Goal: Navigation & Orientation: Find specific page/section

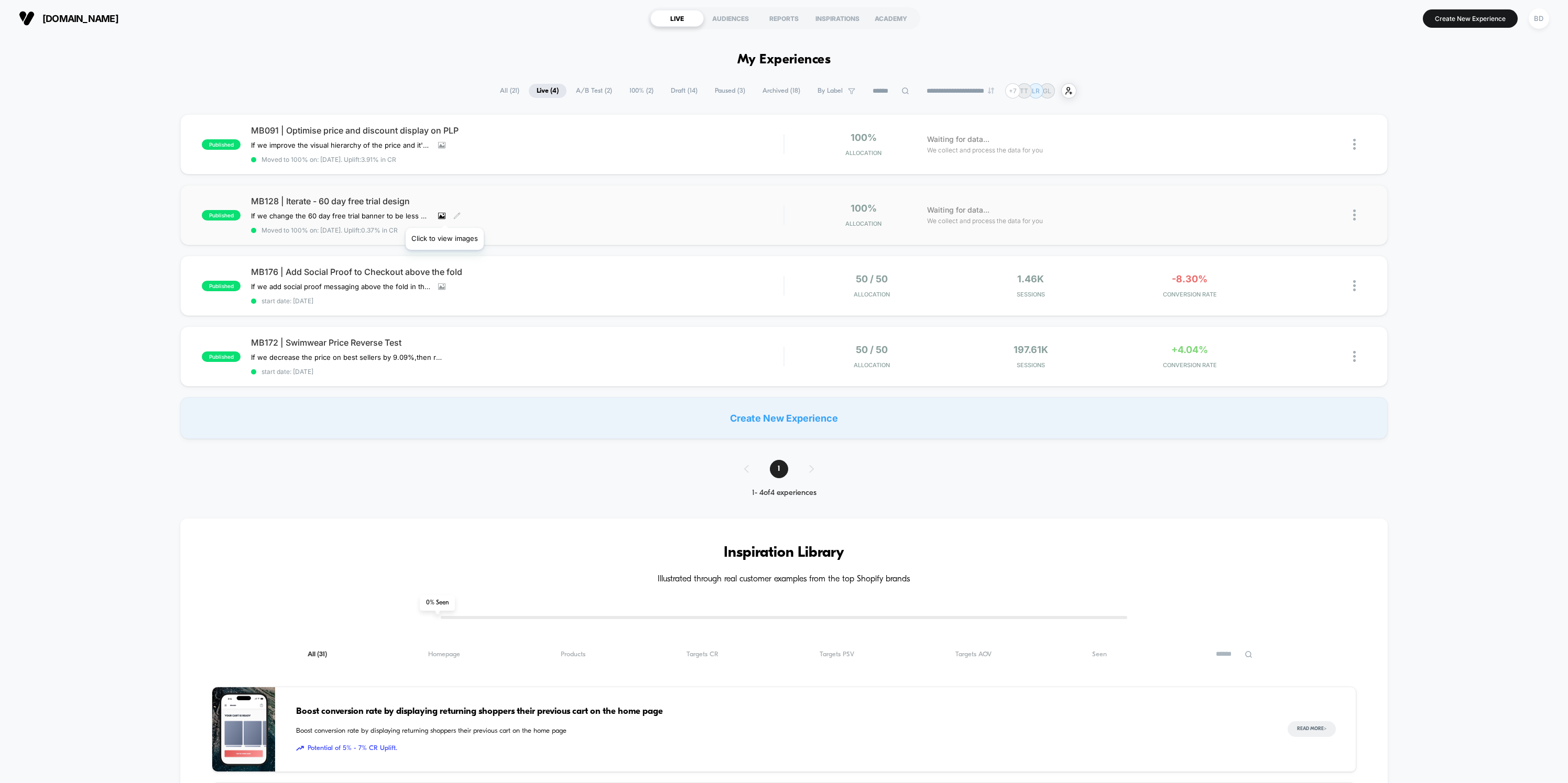
click at [444, 215] on icon at bounding box center [442, 216] width 8 height 8
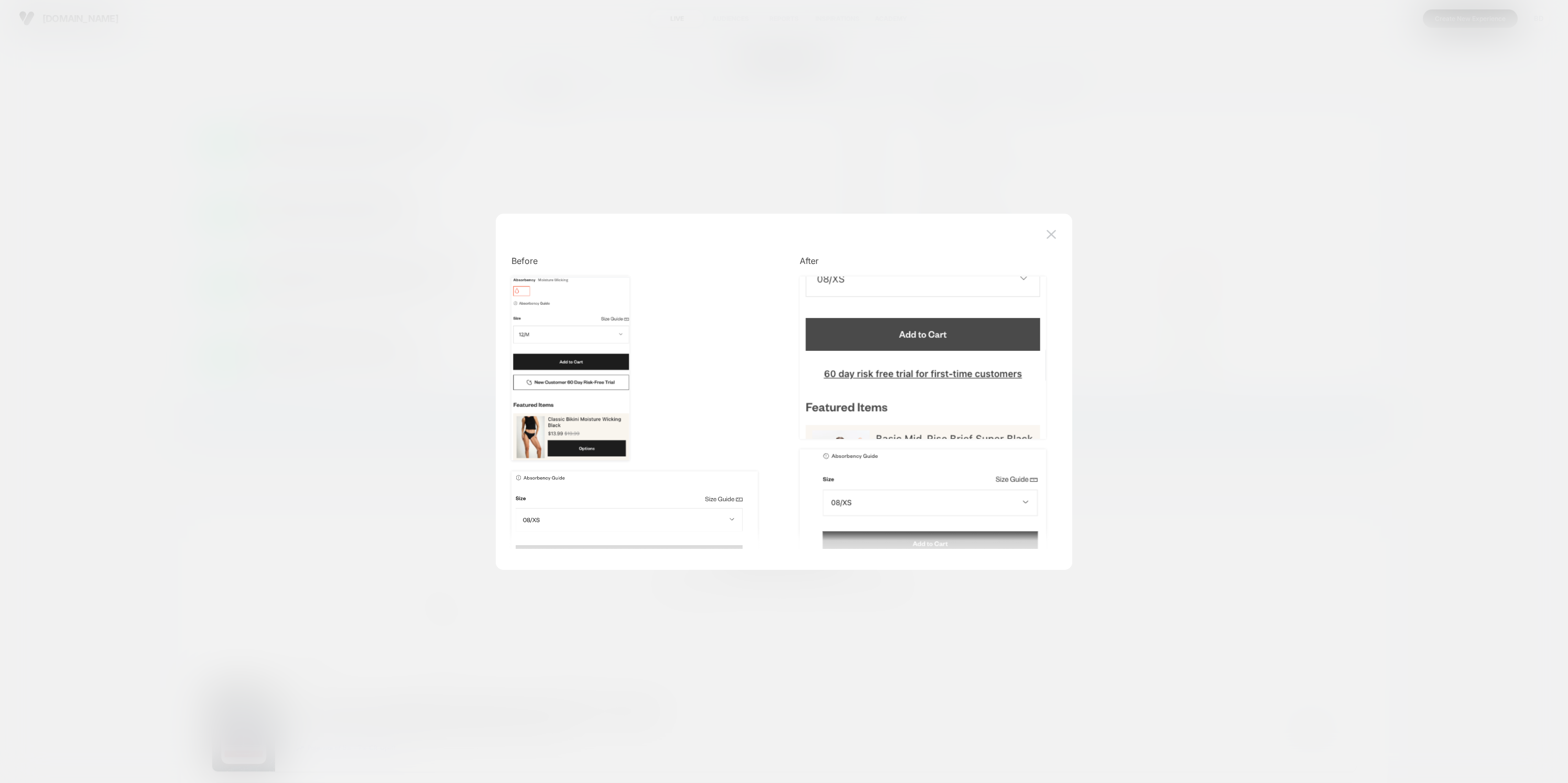
scroll to position [104, 0]
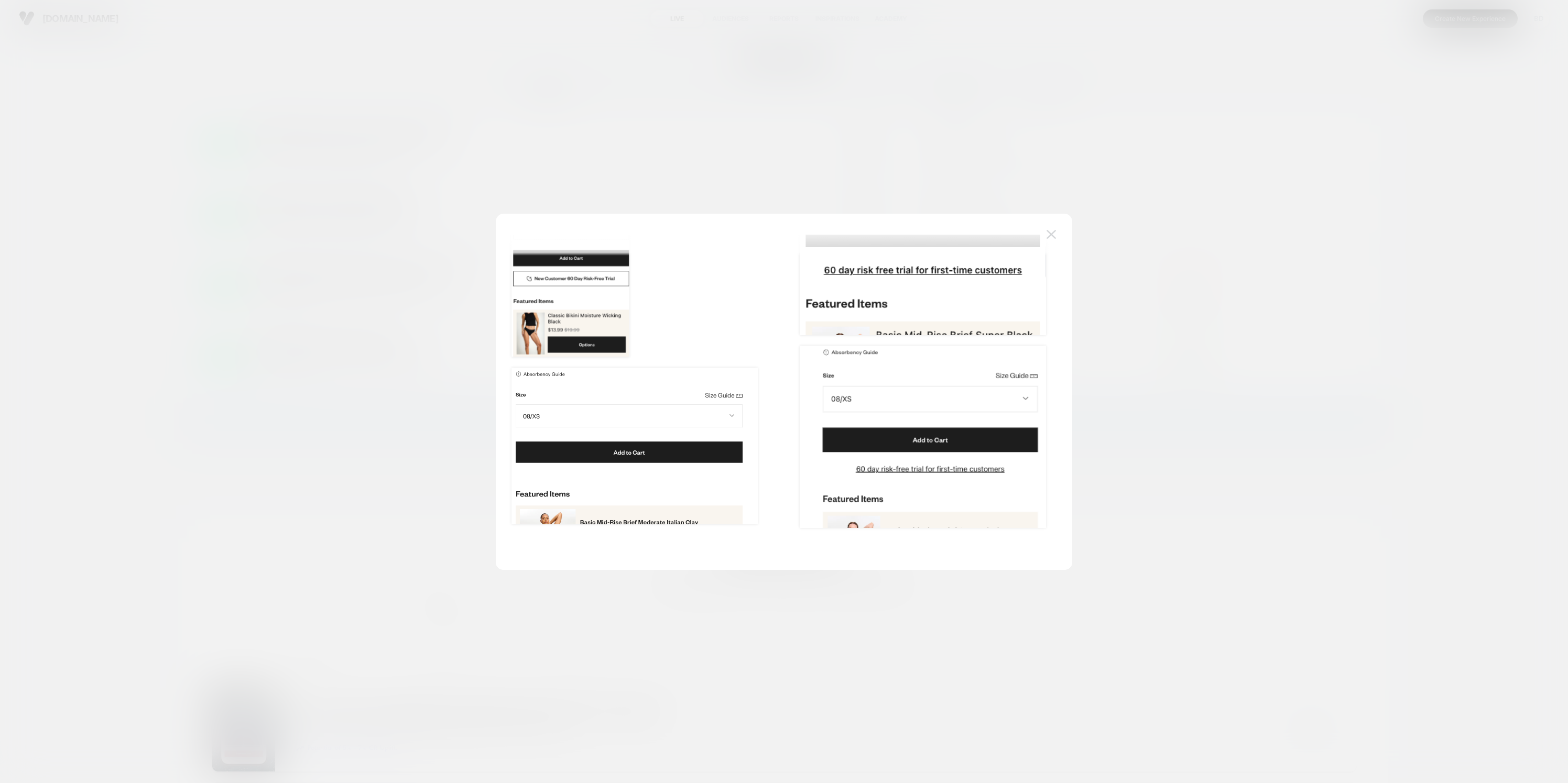
click at [1054, 234] on img at bounding box center [1051, 234] width 9 height 9
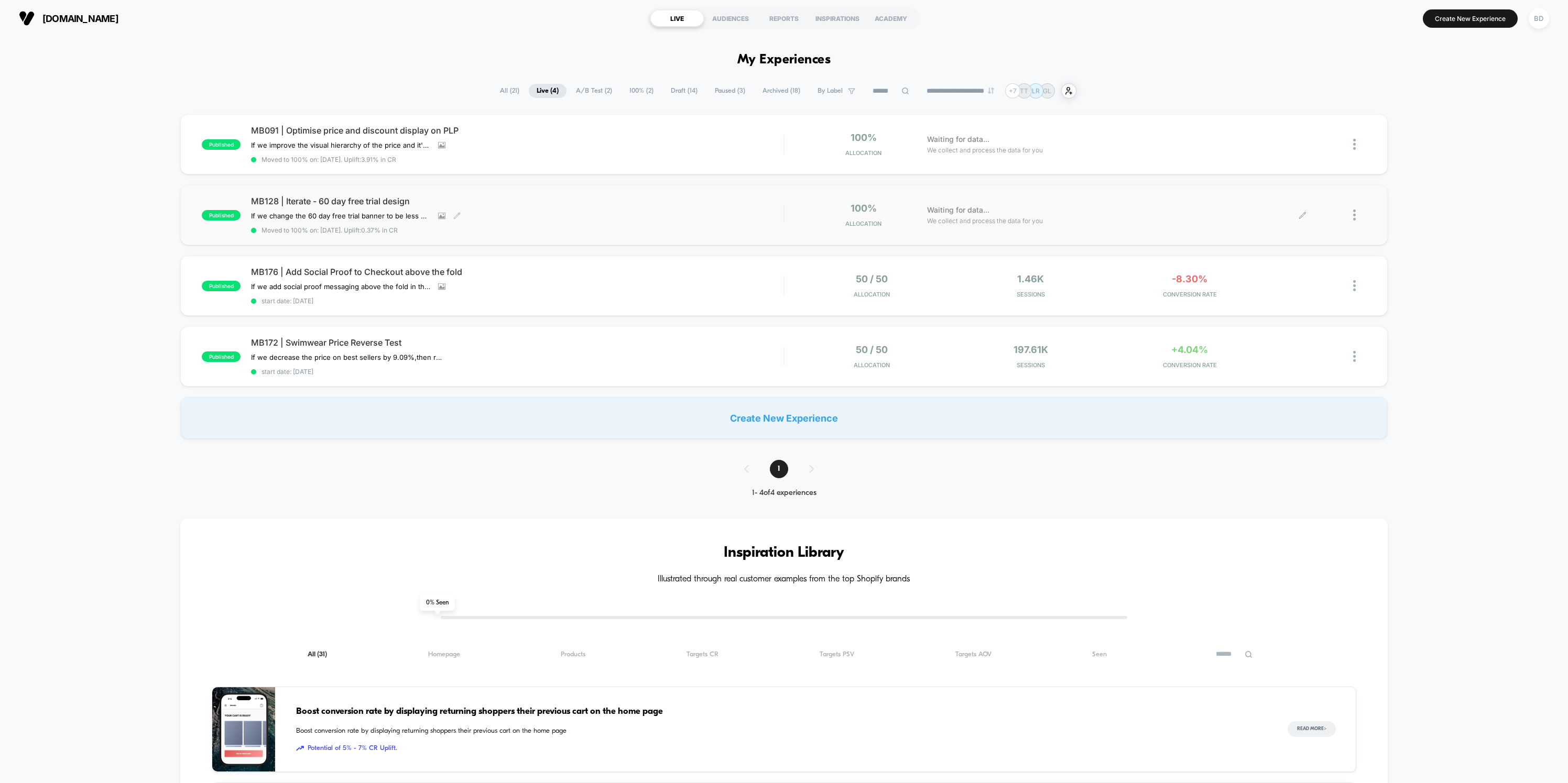
click at [968, 210] on span "Waiting for data..." at bounding box center [958, 210] width 62 height 11
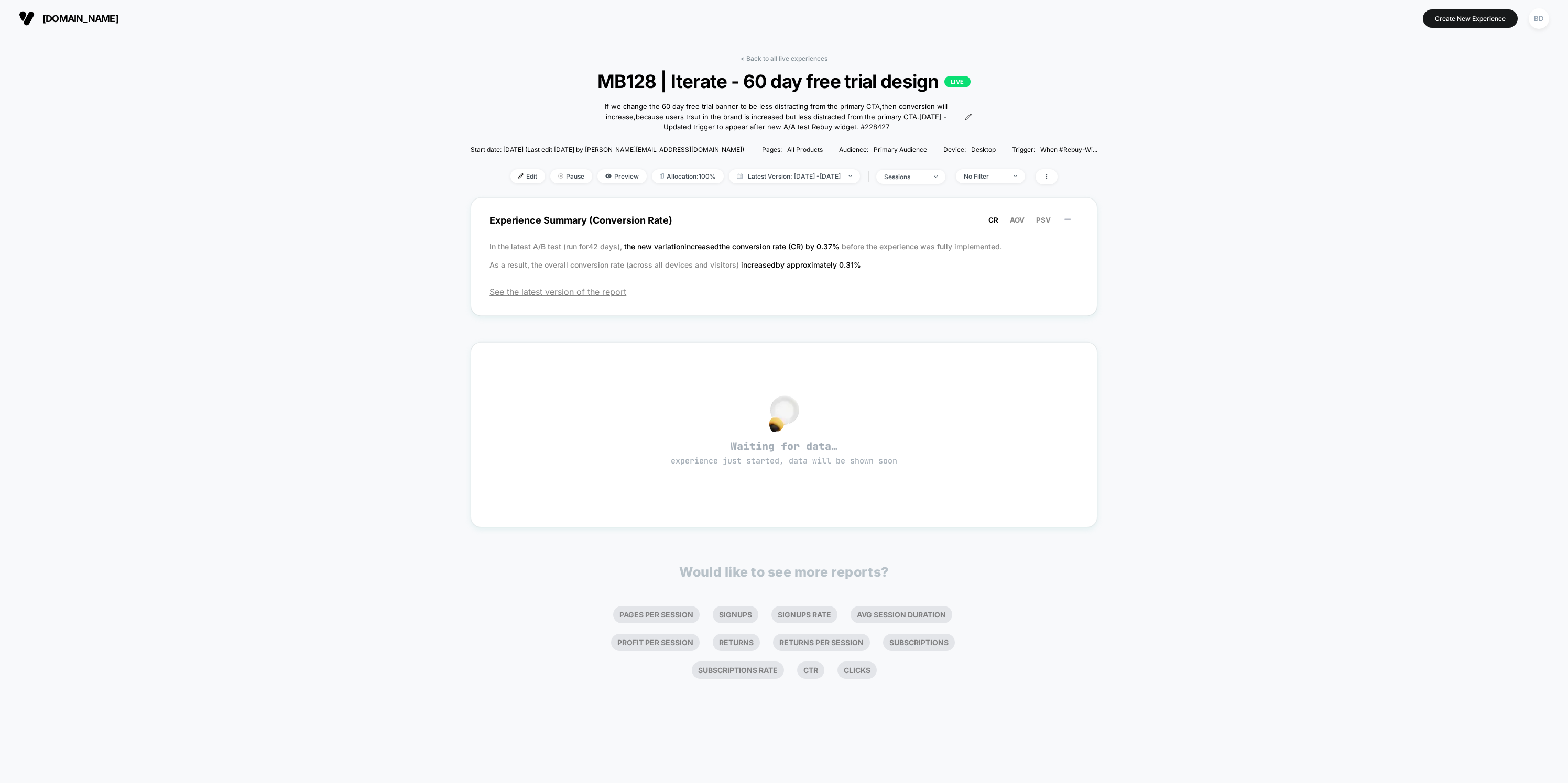
click at [790, 54] on div "< Back to all live experiences MB128 | Iterate - 60 day free trial design LIVE …" at bounding box center [784, 366] width 627 height 637
click at [791, 58] on link "< Back to all live experiences" at bounding box center [784, 59] width 87 height 8
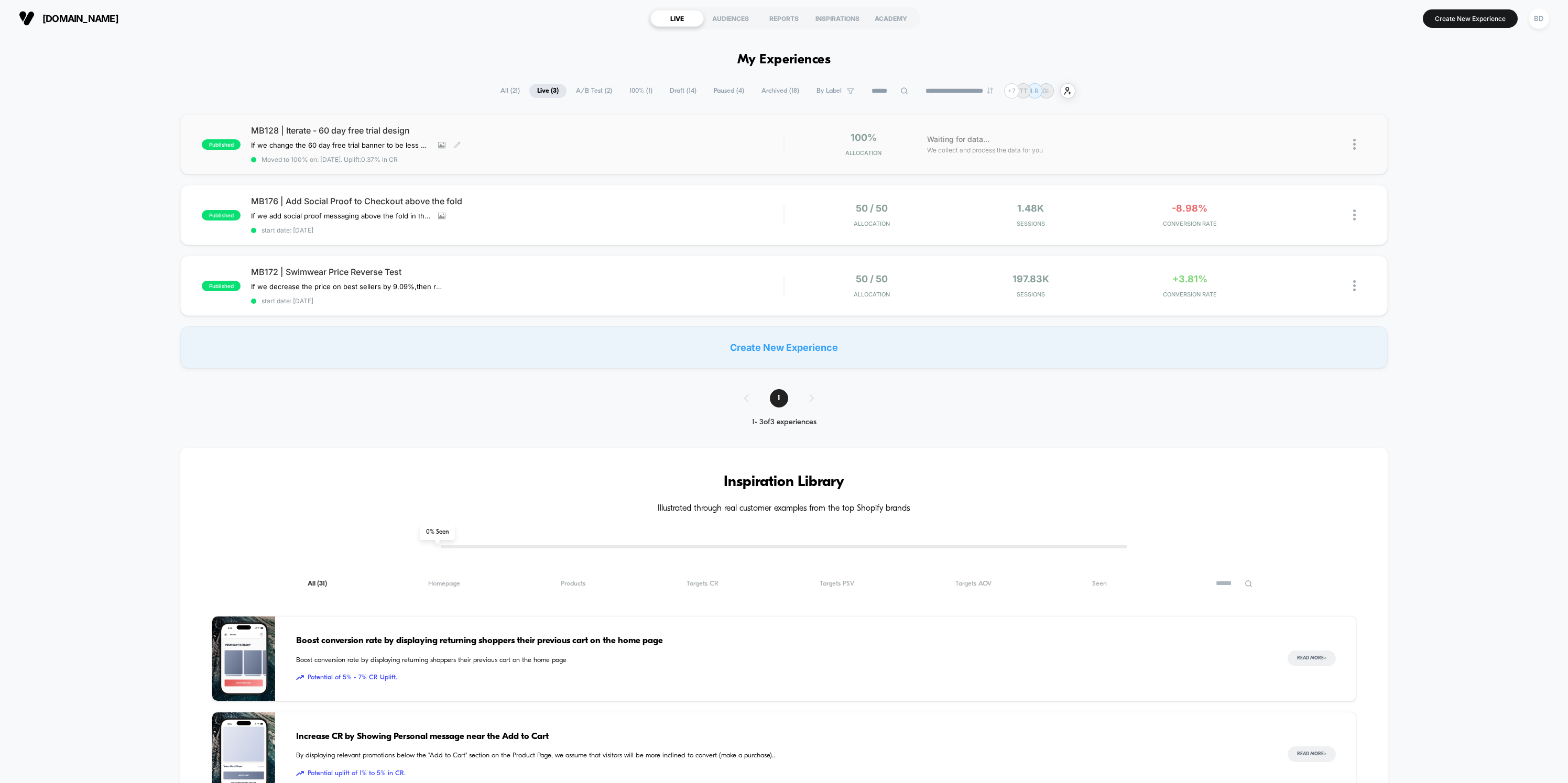
click at [752, 148] on div "MB128 | Iterate - 60 day free trial design If we change the 60 day free trial b…" at bounding box center [516, 144] width 532 height 38
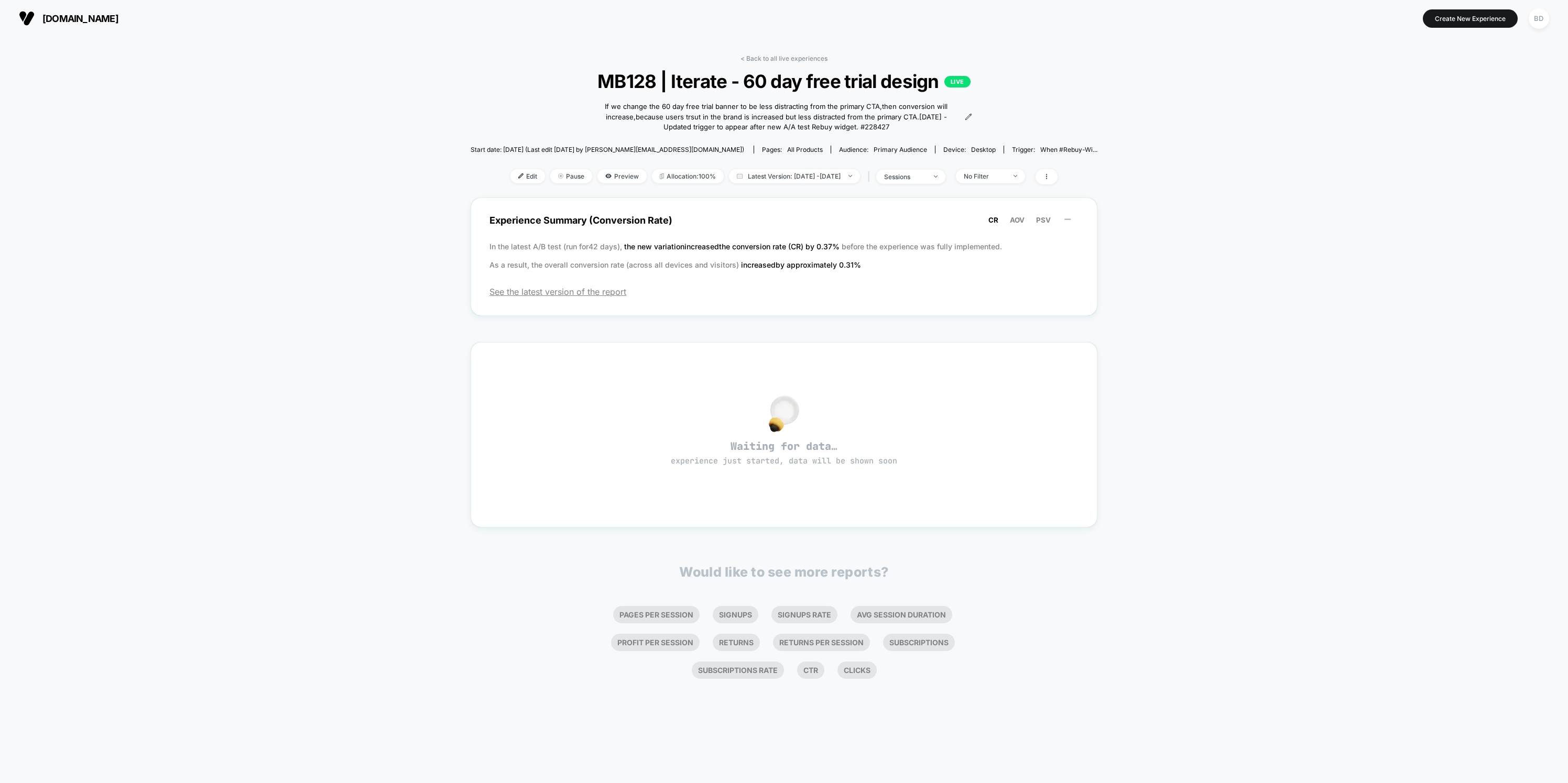
click at [811, 52] on div "< Back to all live experiences MB128 | Iterate - 60 day free trial design LIVE …" at bounding box center [784, 366] width 627 height 637
click at [810, 57] on link "< Back to all live experiences" at bounding box center [784, 59] width 87 height 8
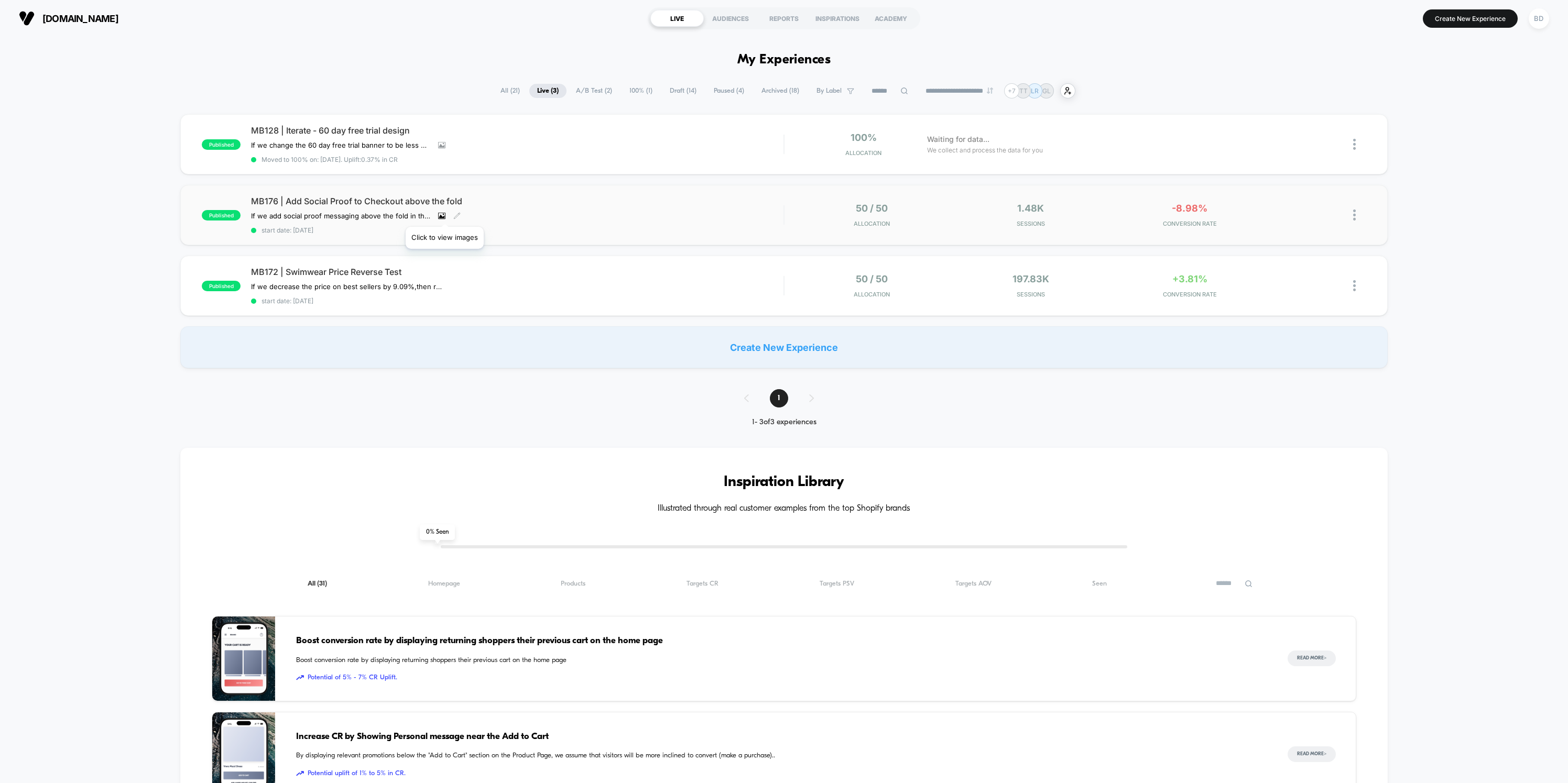
click at [444, 215] on icon at bounding box center [442, 216] width 8 height 8
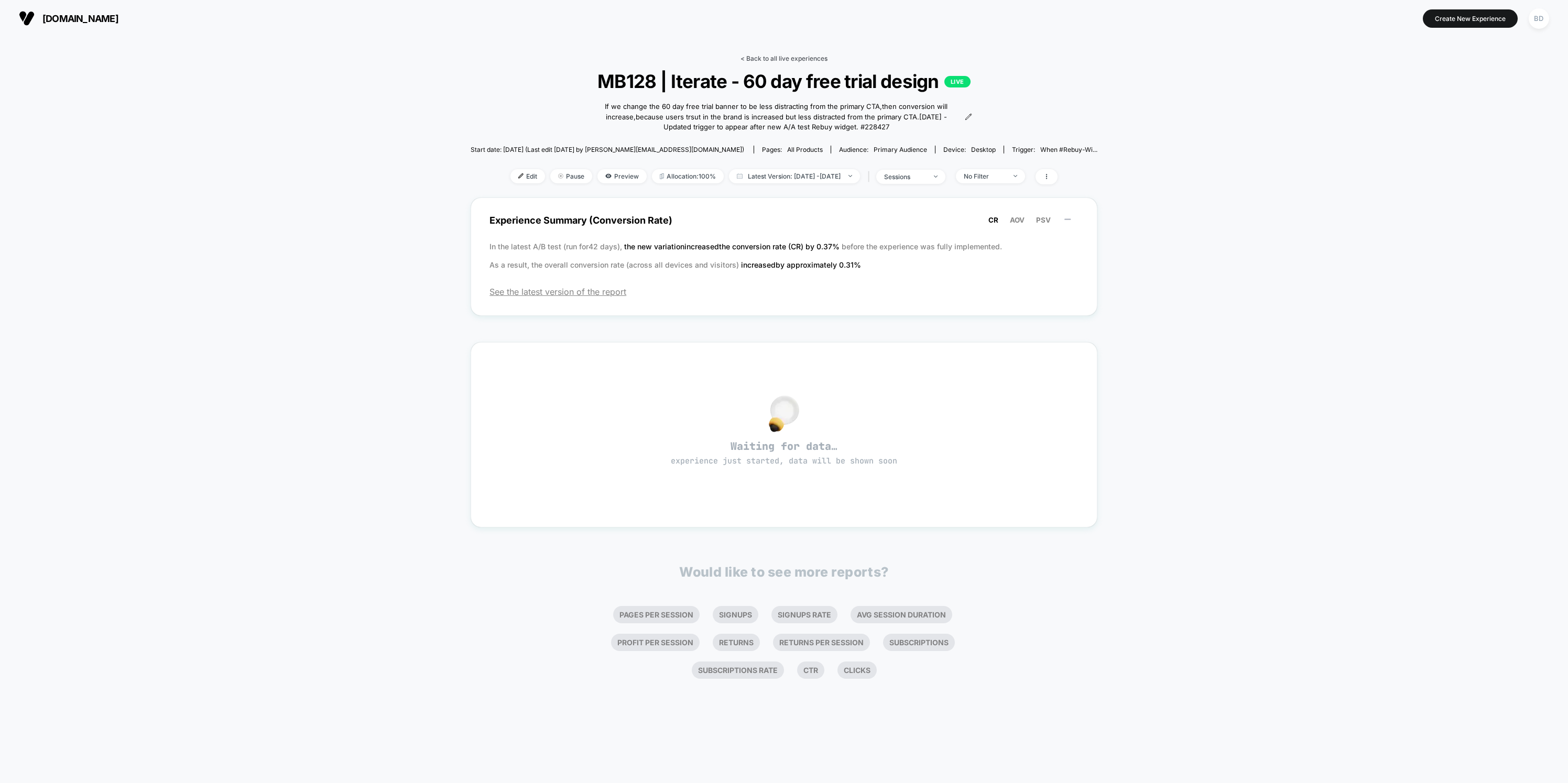
click at [791, 60] on link "< Back to all live experiences" at bounding box center [784, 59] width 87 height 8
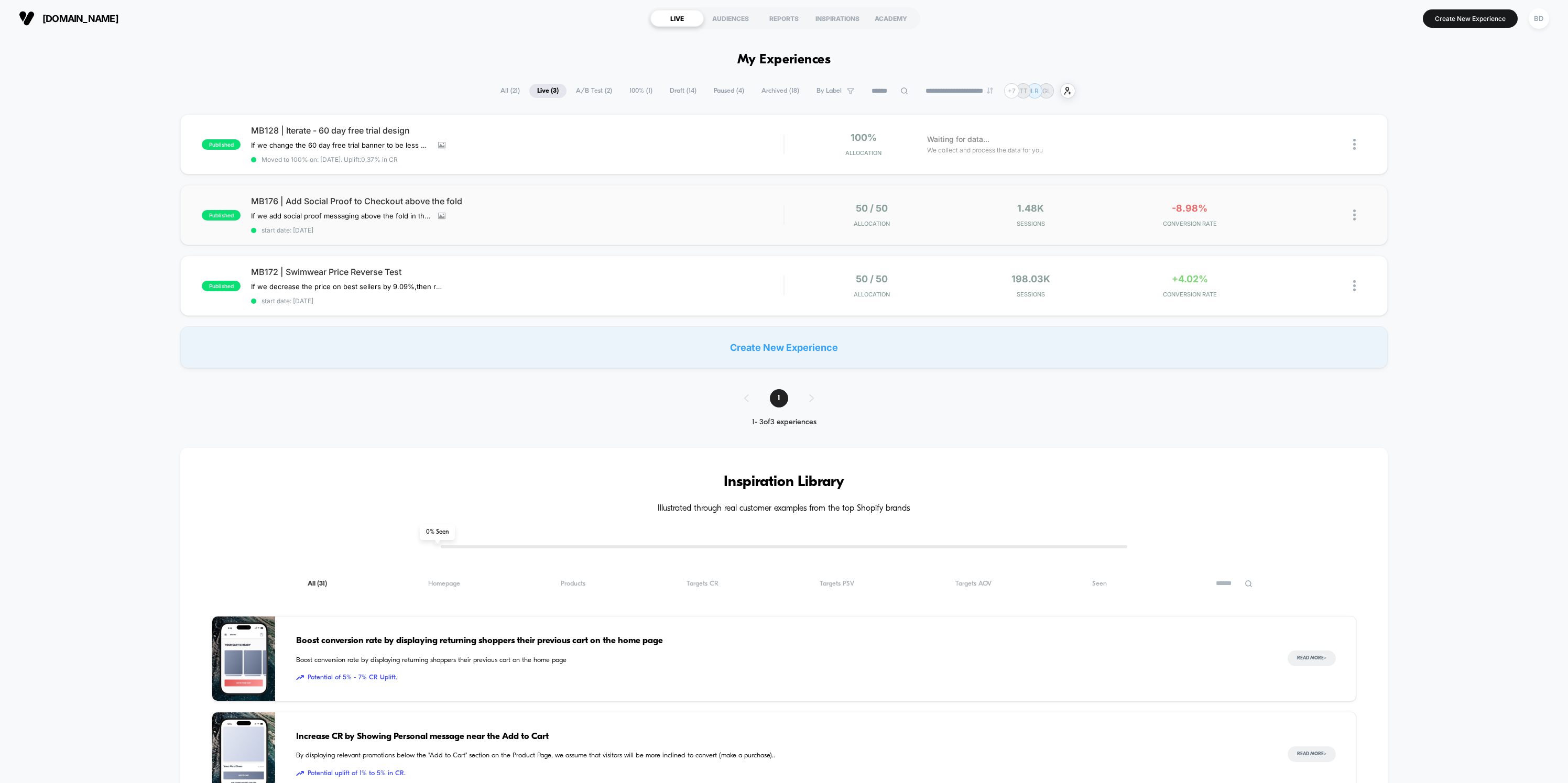
click at [515, 217] on div "If we add social proof messaging above the fold in the checkout , then conversi…" at bounding box center [437, 216] width 373 height 9
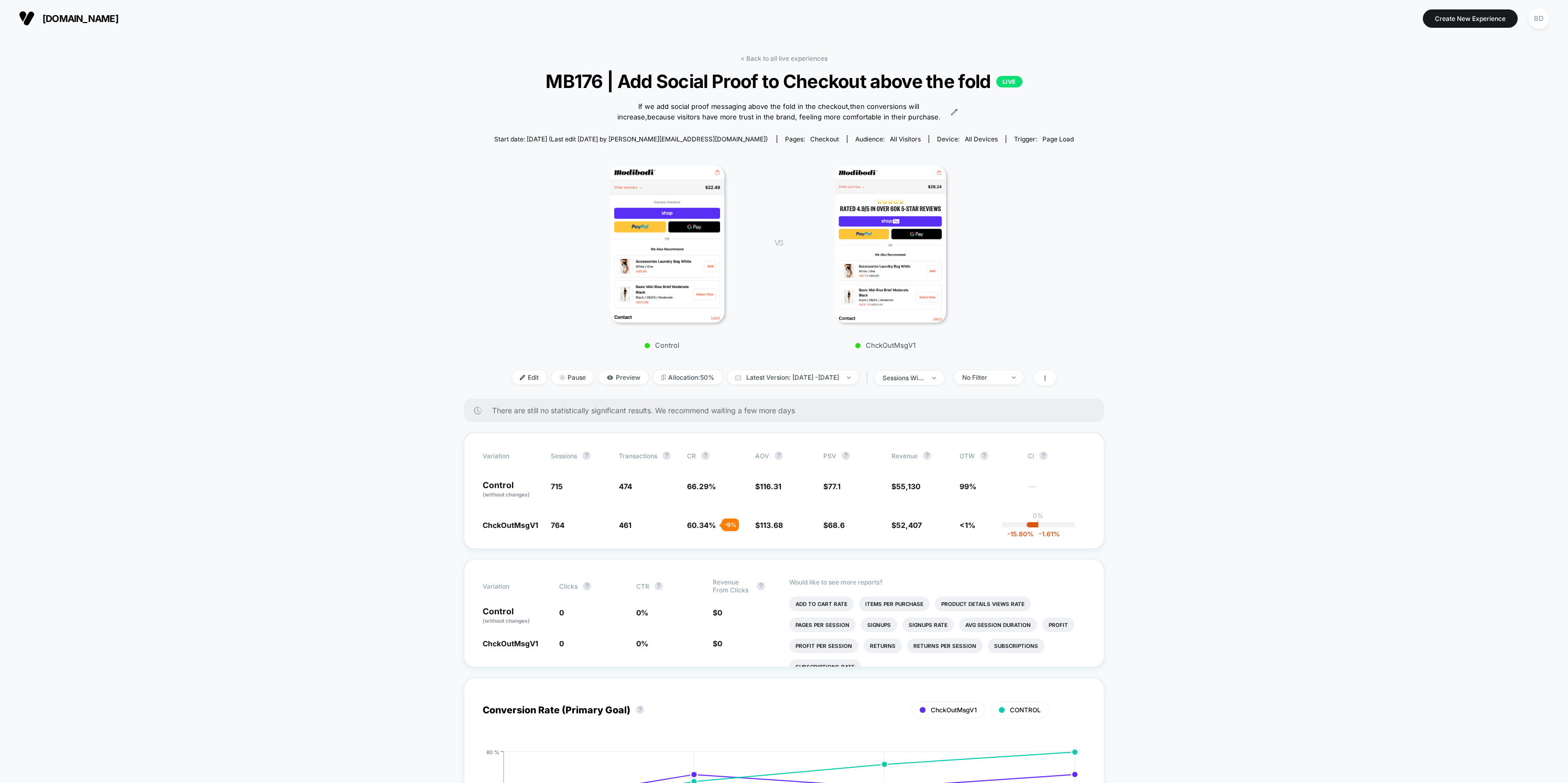
drag, startPoint x: 776, startPoint y: 57, endPoint x: 784, endPoint y: 64, distance: 10.6
click at [776, 57] on link "< Back to all live experiences" at bounding box center [784, 59] width 87 height 8
